Goal: Find specific page/section: Find specific page/section

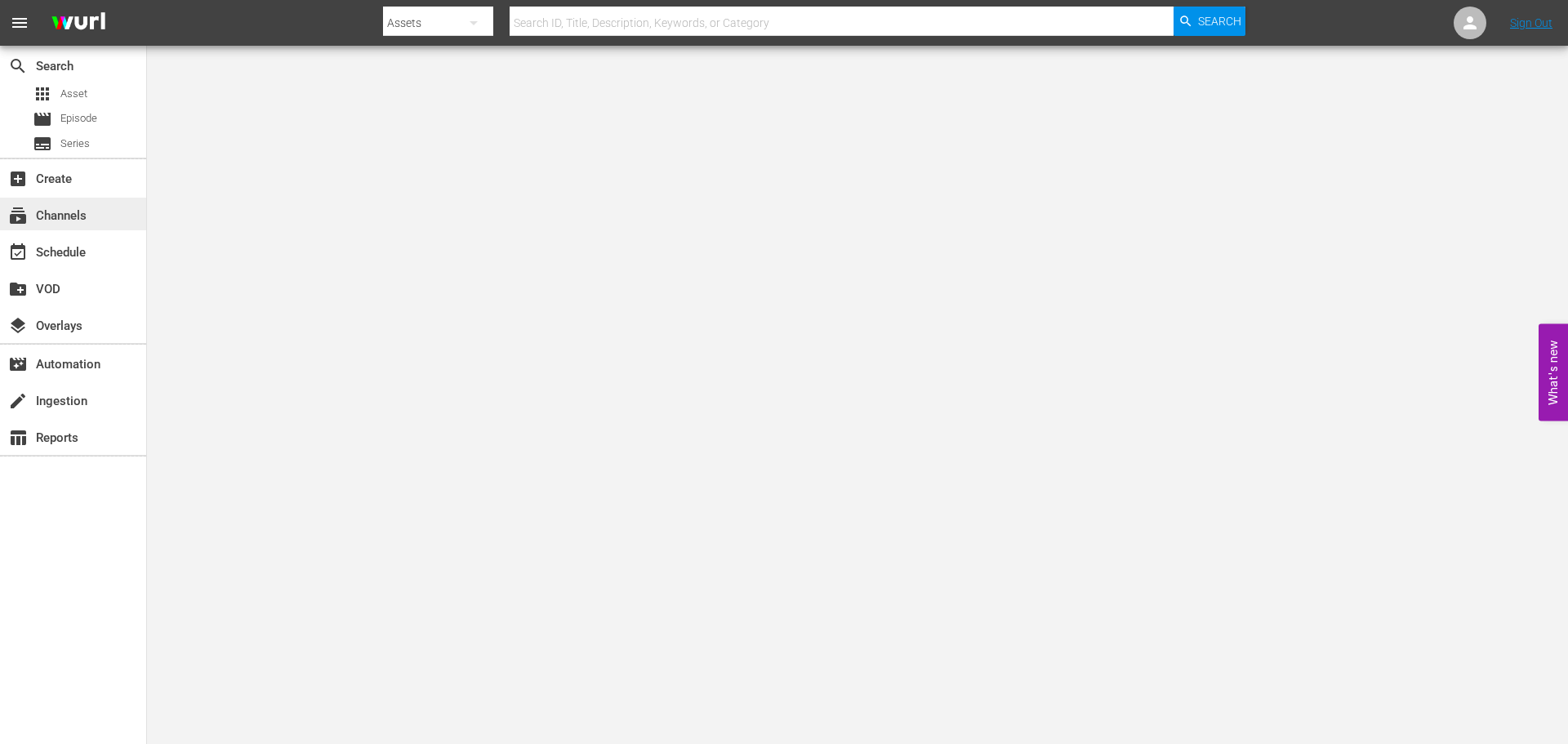
click at [70, 221] on div "subscriptions Channels" at bounding box center [46, 213] width 91 height 14
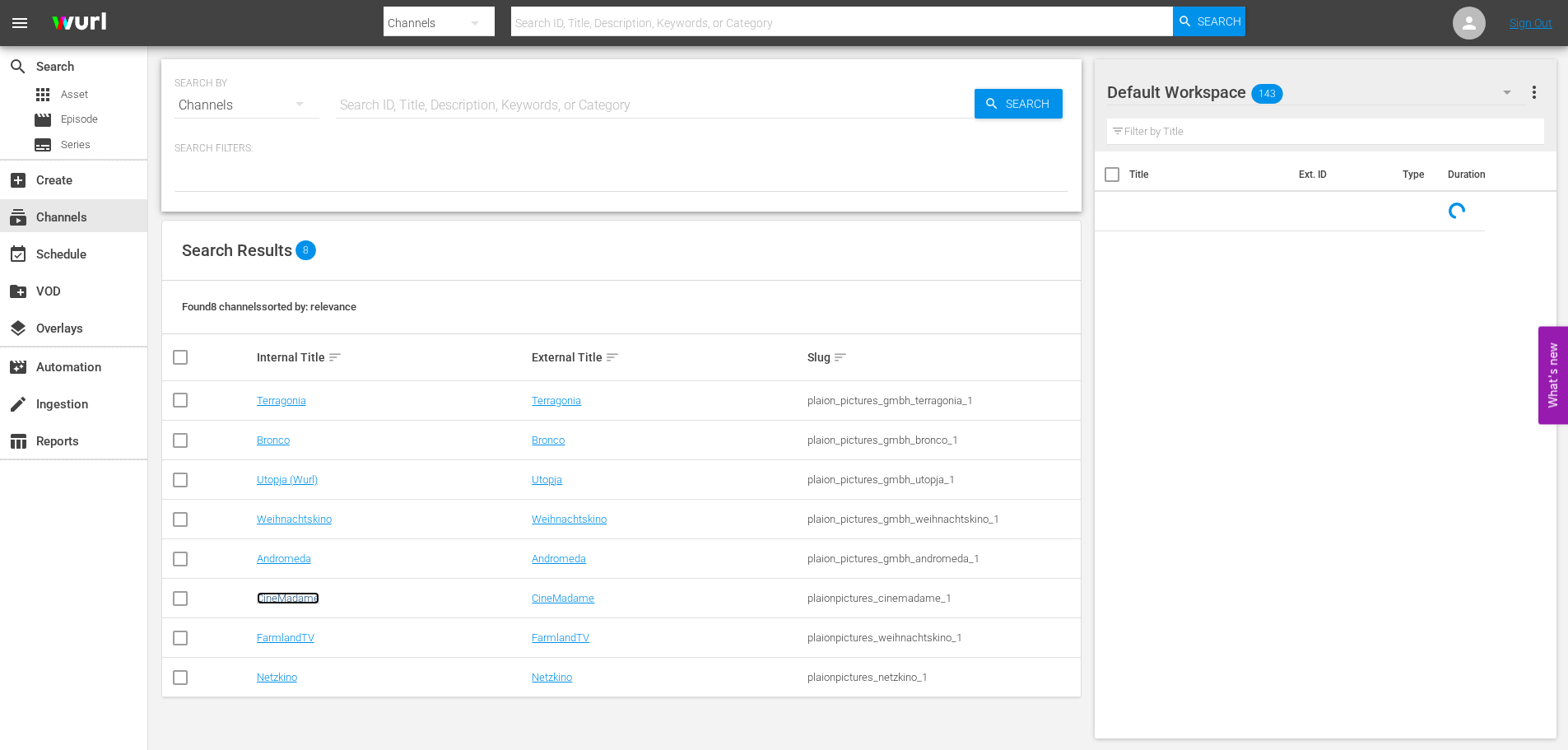
click at [292, 600] on link "CineMadame" at bounding box center [288, 599] width 62 height 13
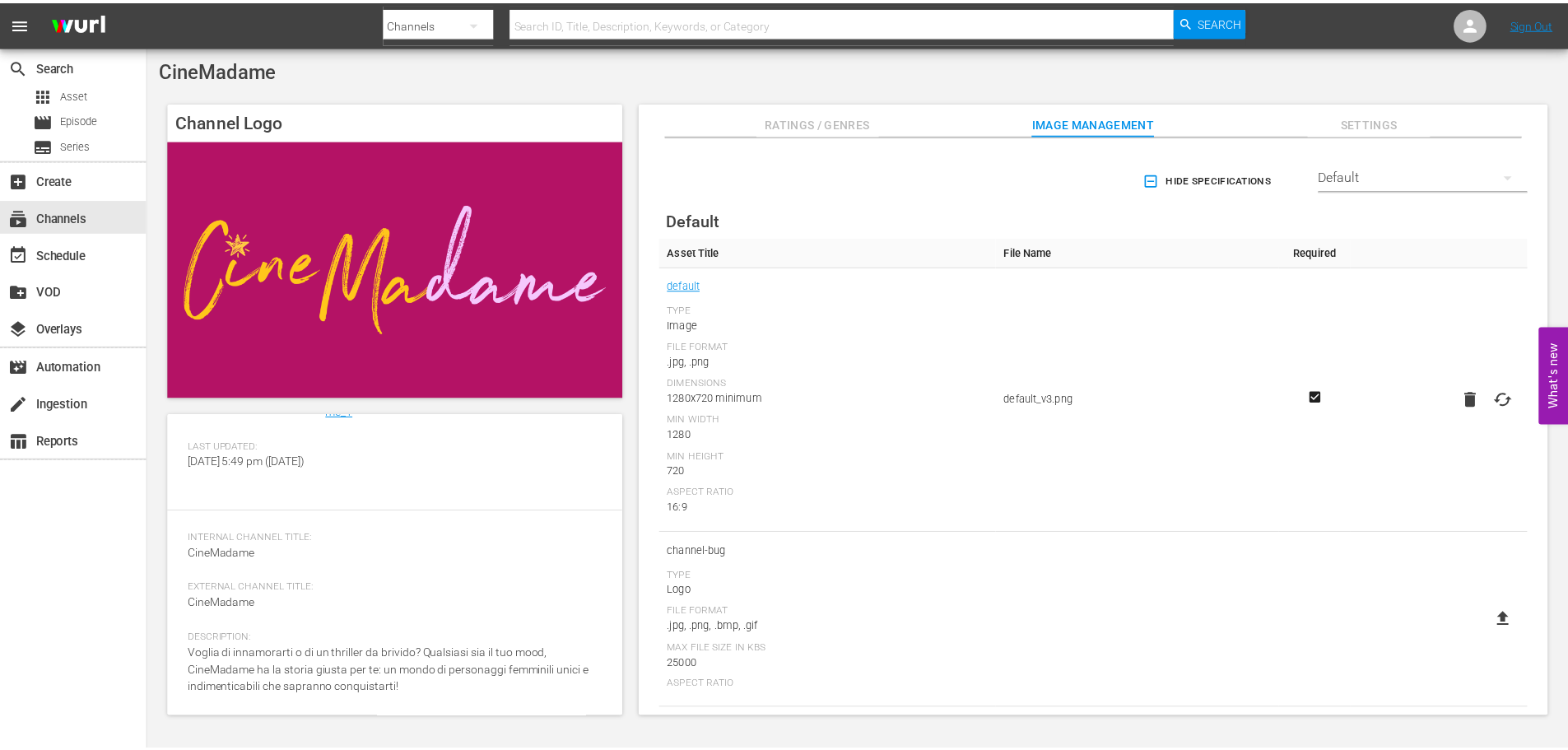
scroll to position [143, 0]
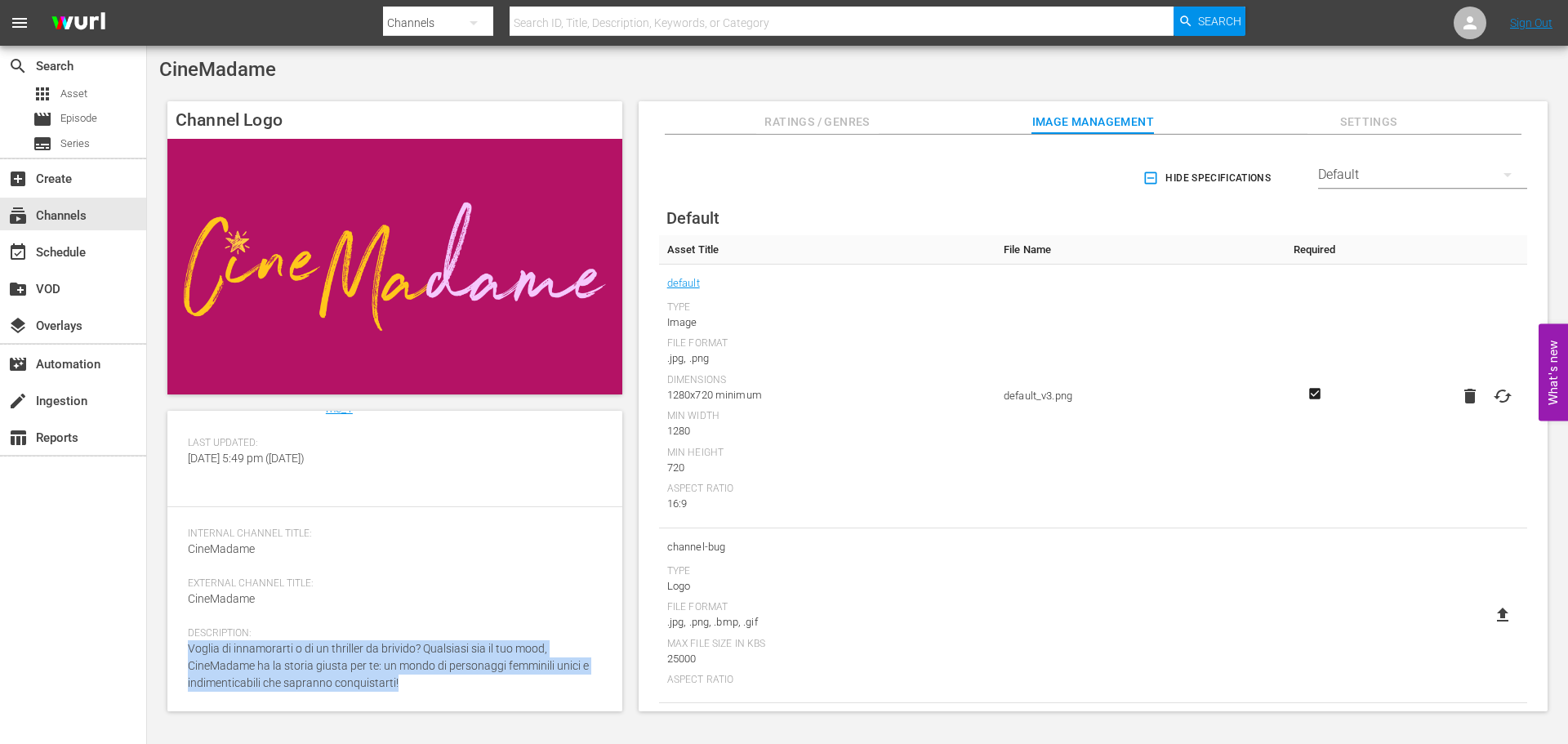
drag, startPoint x: 425, startPoint y: 691, endPoint x: 191, endPoint y: 654, distance: 236.9
click at [191, 654] on div "Description: Voglia di innamorarti o di un thriller da brivido? Qualsiasi sia i…" at bounding box center [395, 670] width 414 height 84
copy span "Voglia di innamorarti o di un thriller da brivido? Qualsiasi sia il tuo mood, C…"
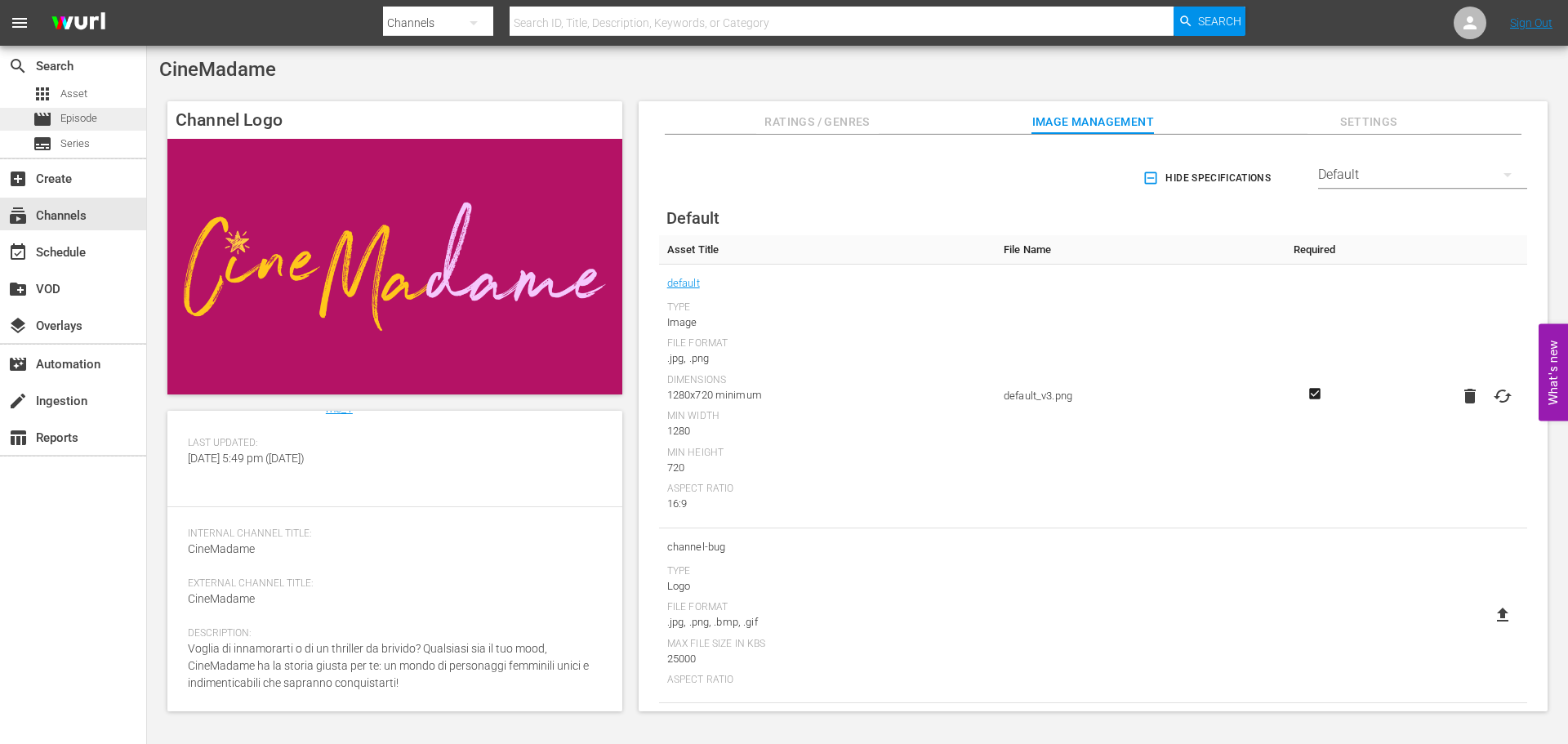
click at [89, 108] on div "movie Episode" at bounding box center [65, 118] width 65 height 22
